Goal: Find specific page/section: Find specific page/section

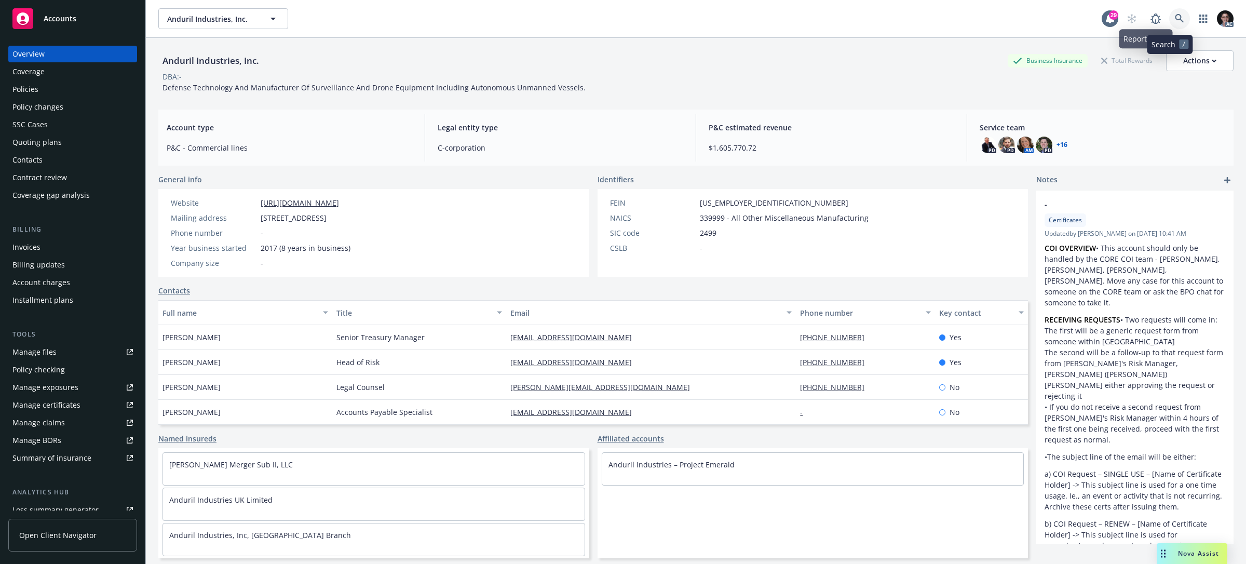
click at [1175, 15] on icon at bounding box center [1179, 18] width 9 height 9
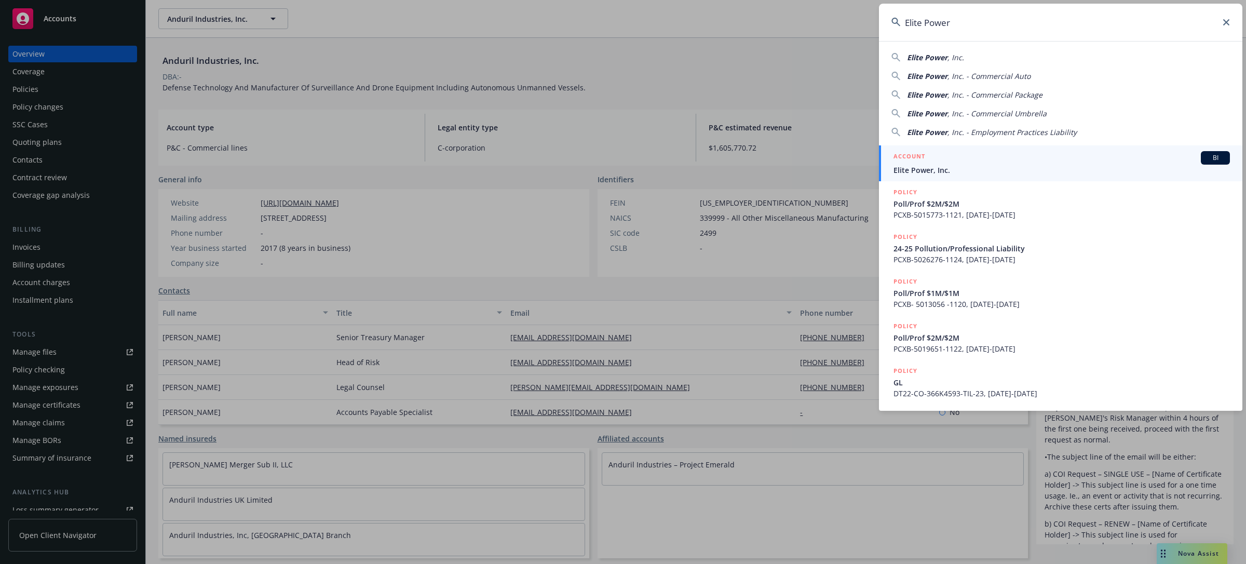
type input "Elite Power"
click at [1216, 153] on span "BI" at bounding box center [1215, 157] width 21 height 9
